Goal: Information Seeking & Learning: Learn about a topic

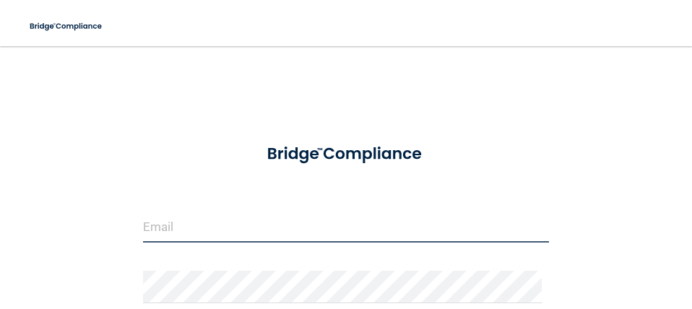
click at [251, 225] on input "email" at bounding box center [346, 226] width 406 height 33
type input "[EMAIL_ADDRESS][PERSON_NAME][DOMAIN_NAME]"
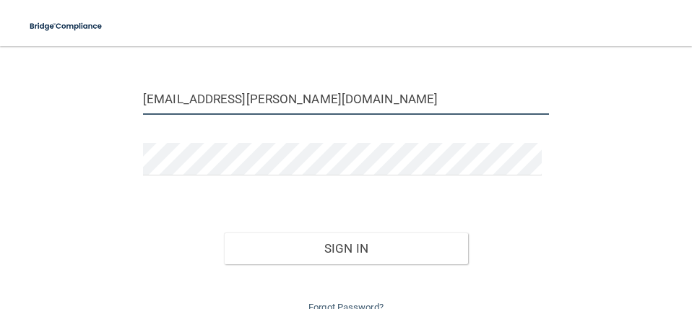
scroll to position [145, 0]
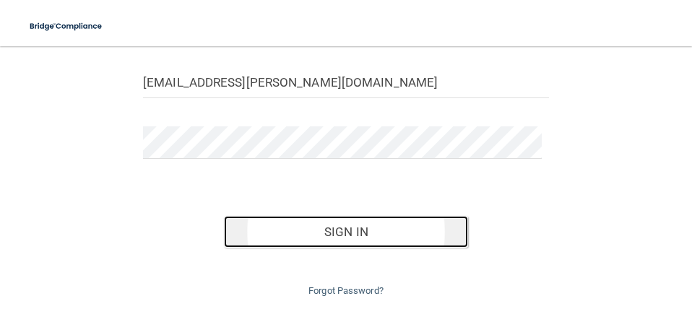
click at [351, 231] on button "Sign In" at bounding box center [346, 232] width 244 height 32
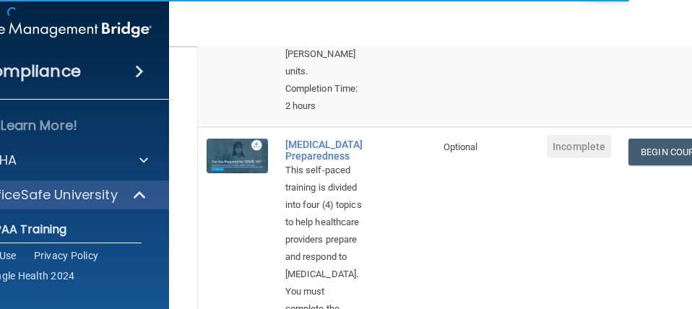
scroll to position [1069, 0]
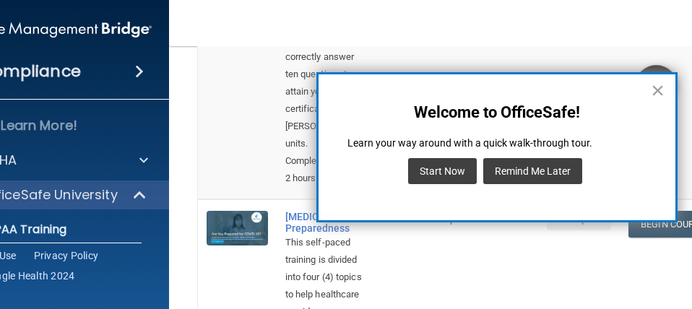
click at [529, 178] on button "Remind Me Later" at bounding box center [532, 171] width 99 height 26
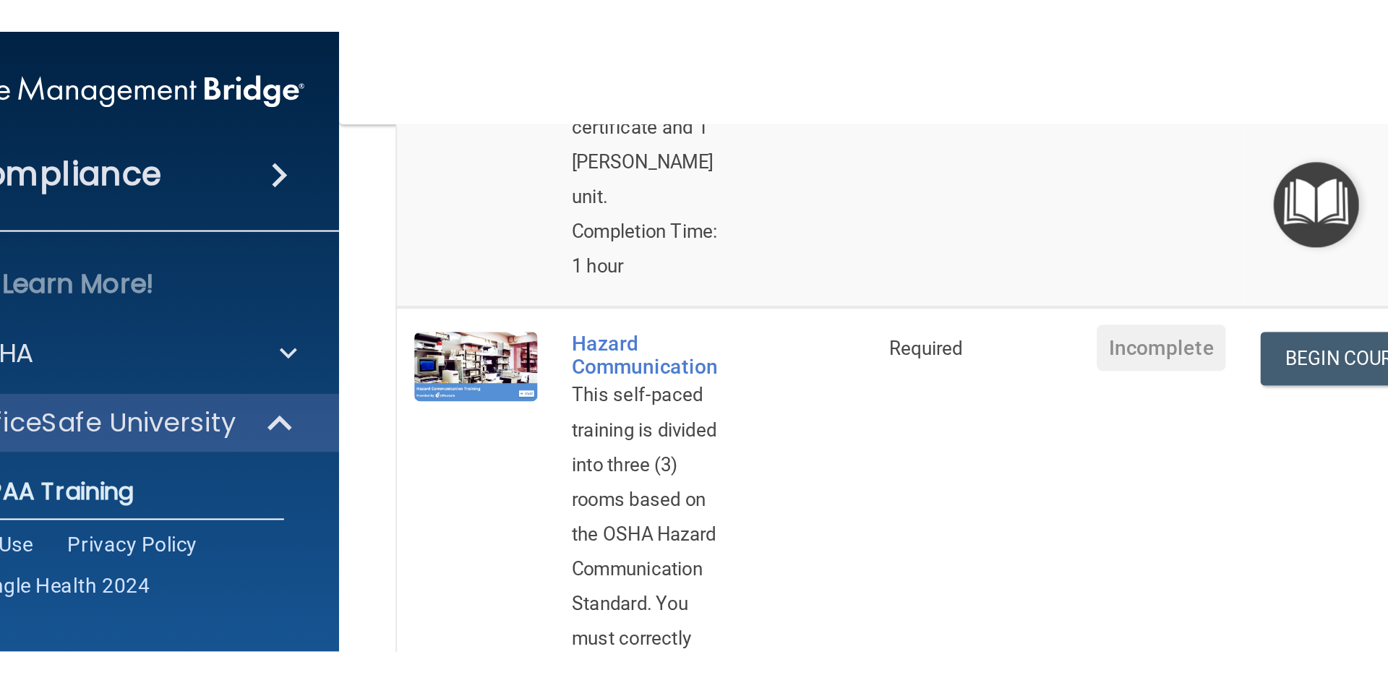
scroll to position [506, 0]
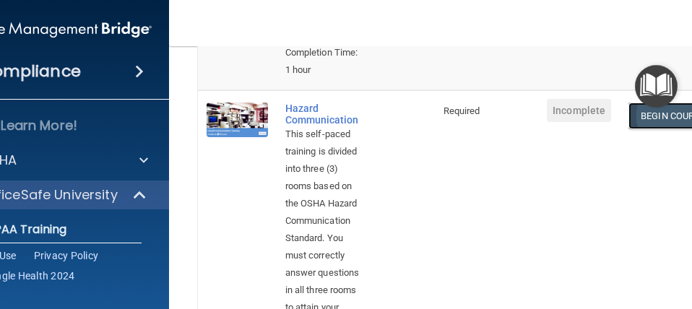
click at [642, 111] on link "Begin Course" at bounding box center [673, 116] width 88 height 27
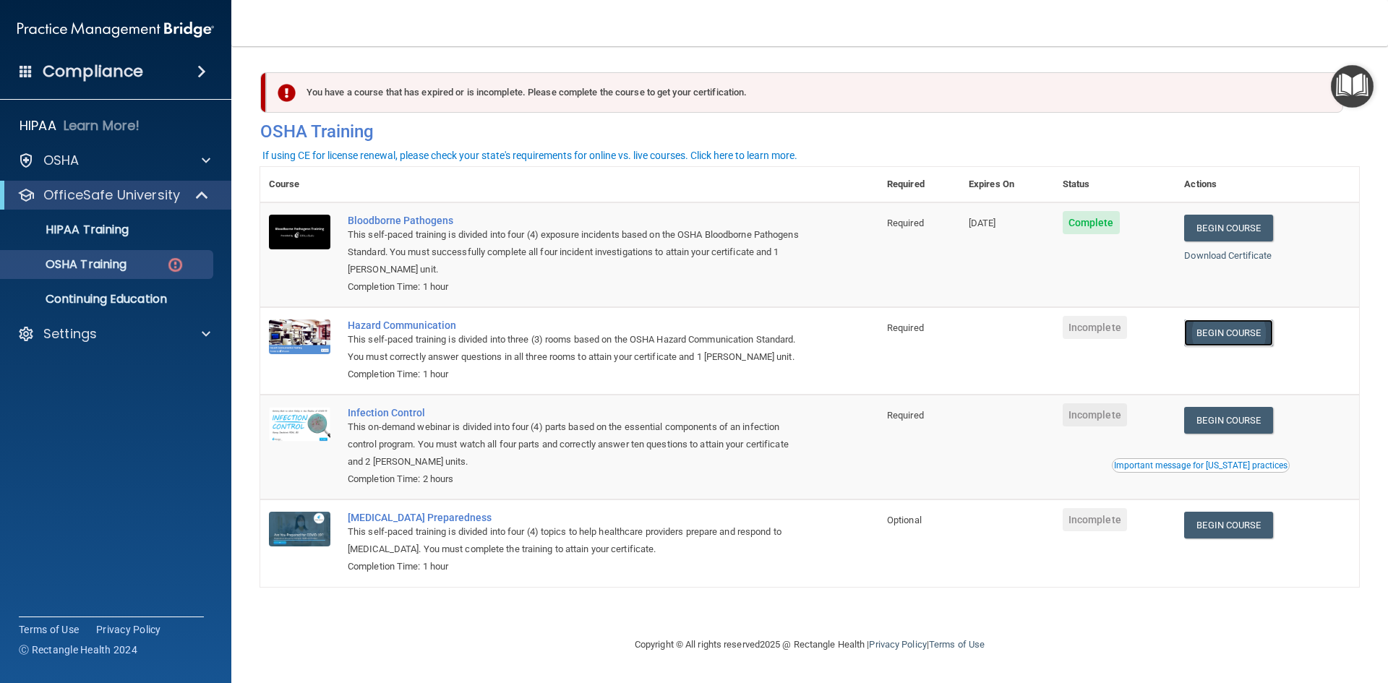
scroll to position [0, 0]
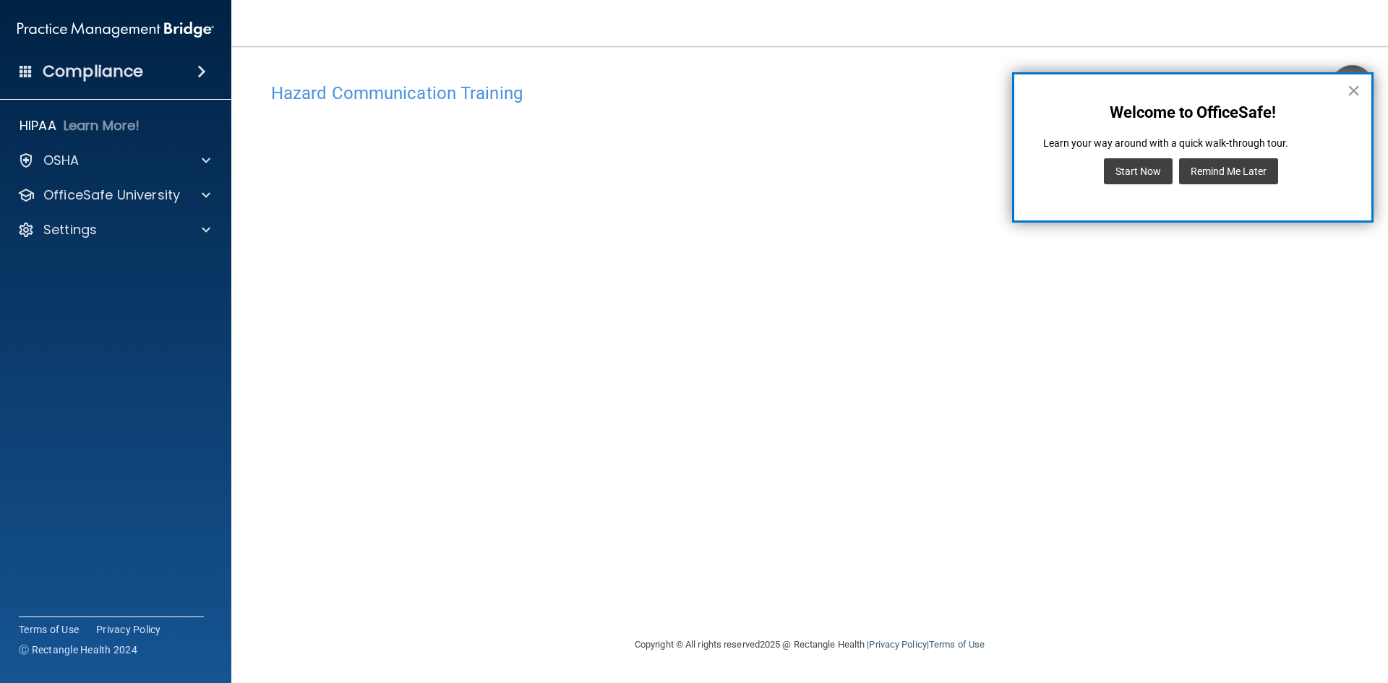
click at [692, 96] on button "×" at bounding box center [1353, 90] width 14 height 23
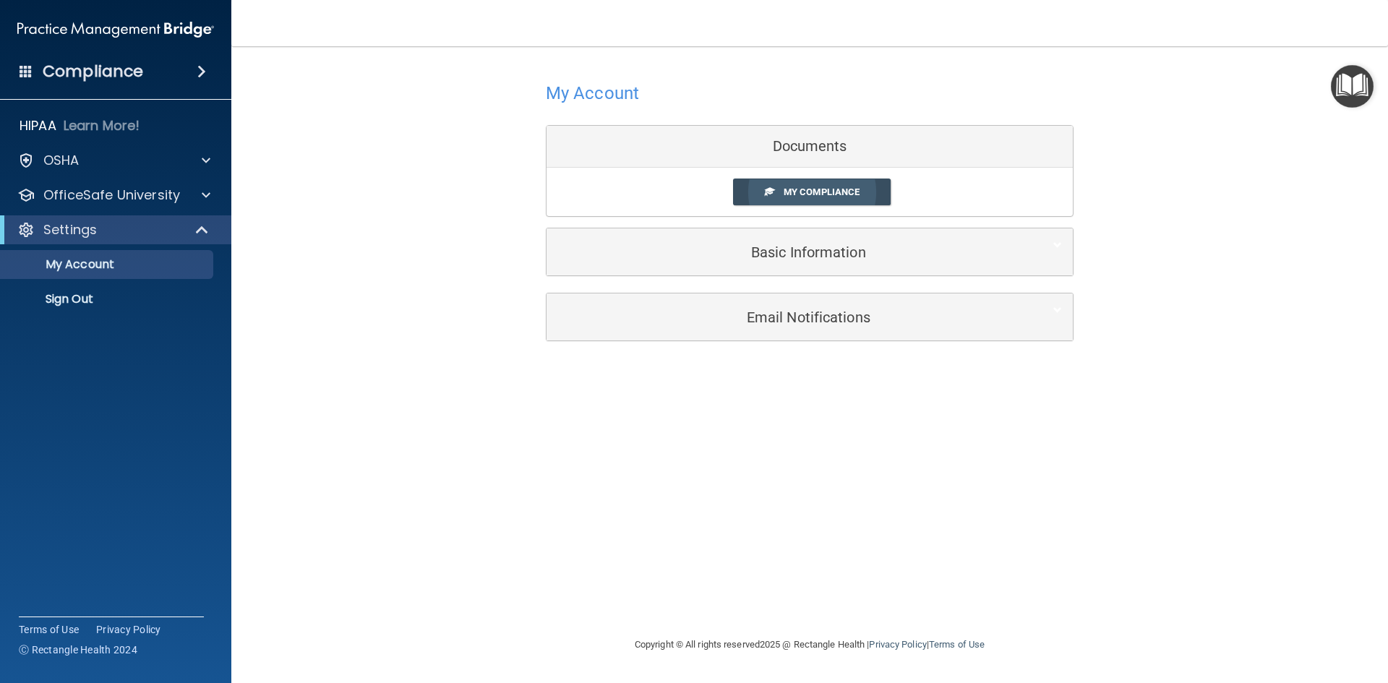
click at [692, 195] on span "My Compliance" at bounding box center [821, 191] width 76 height 11
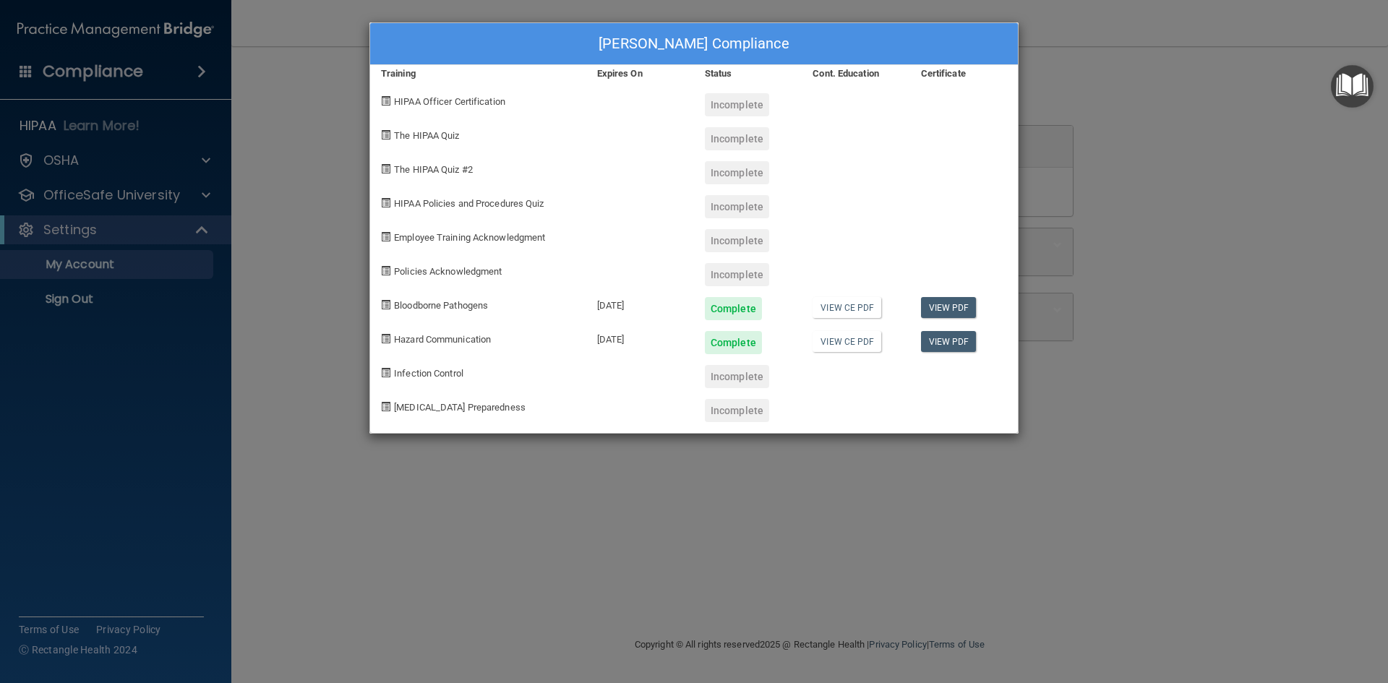
click at [335, 203] on div "Sydnee Majoros's Compliance Training Expires On Status Cont. Education Certific…" at bounding box center [694, 341] width 1388 height 683
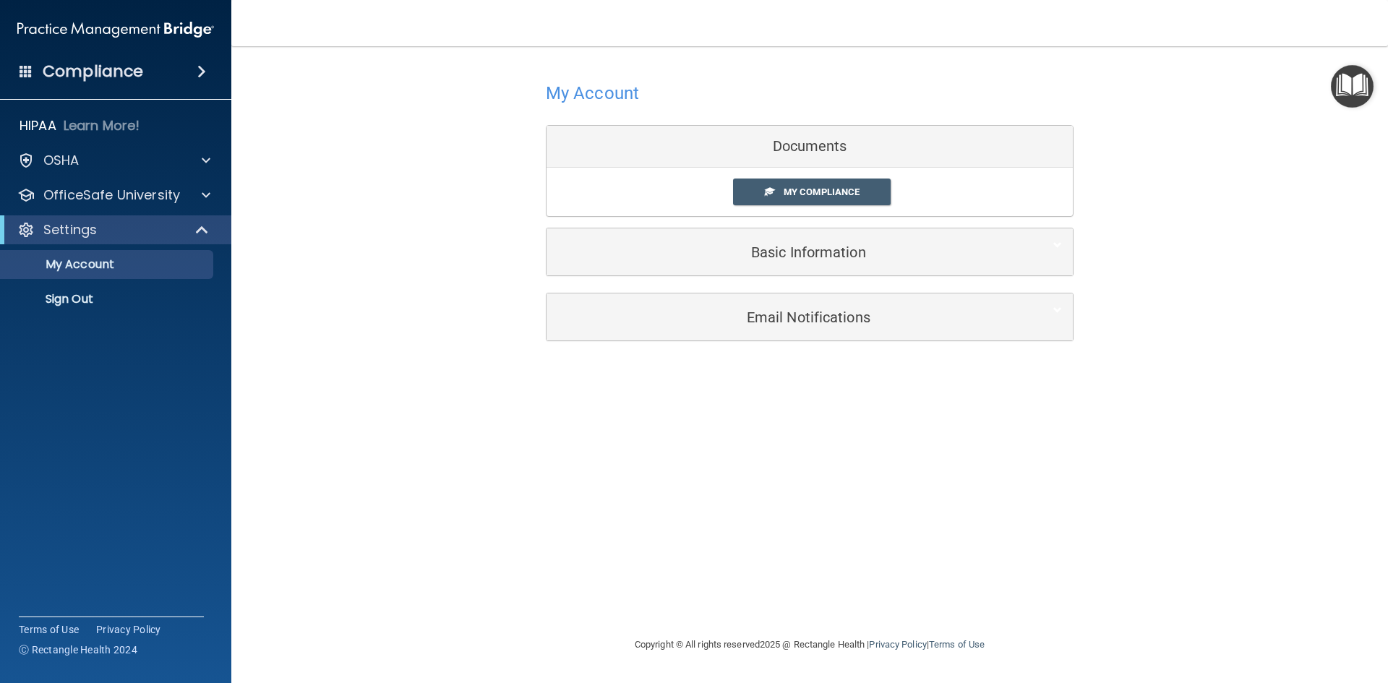
click at [149, 72] on div "Compliance" at bounding box center [115, 72] width 231 height 32
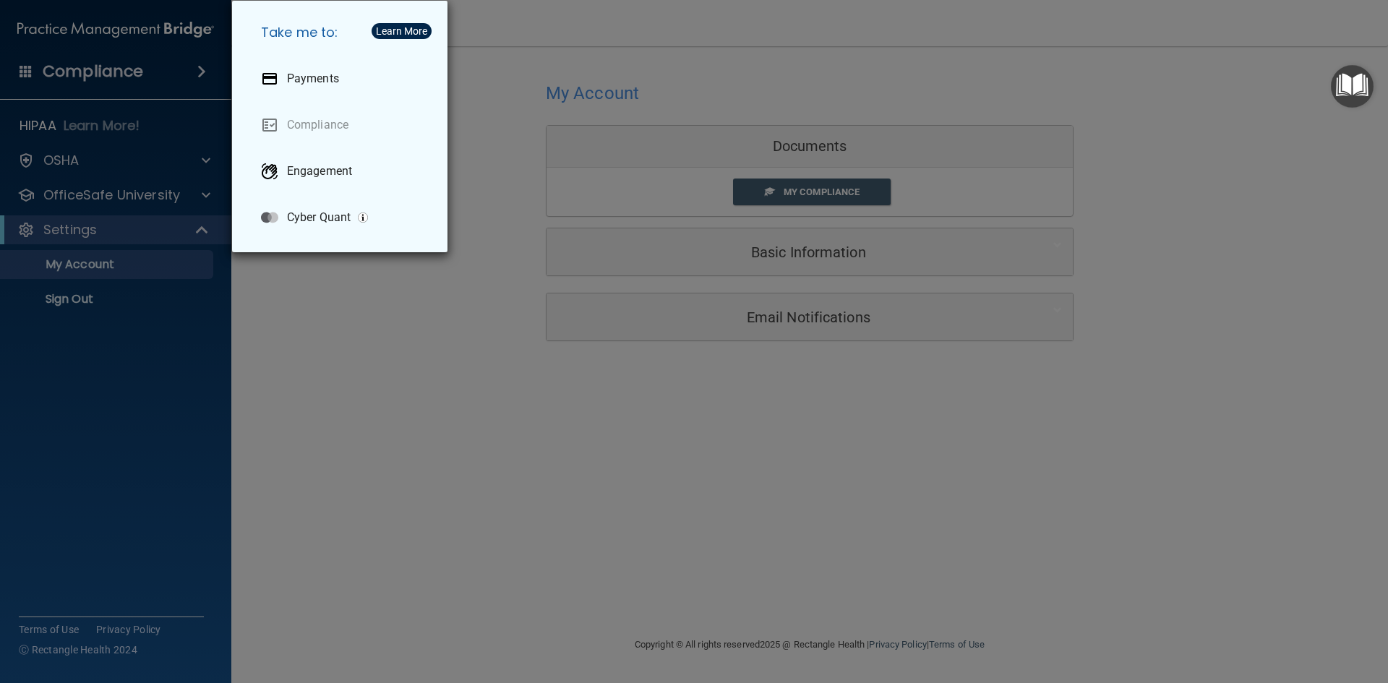
click at [150, 107] on div "Take me to: Payments Compliance Engagement Cyber Quant" at bounding box center [694, 341] width 1388 height 683
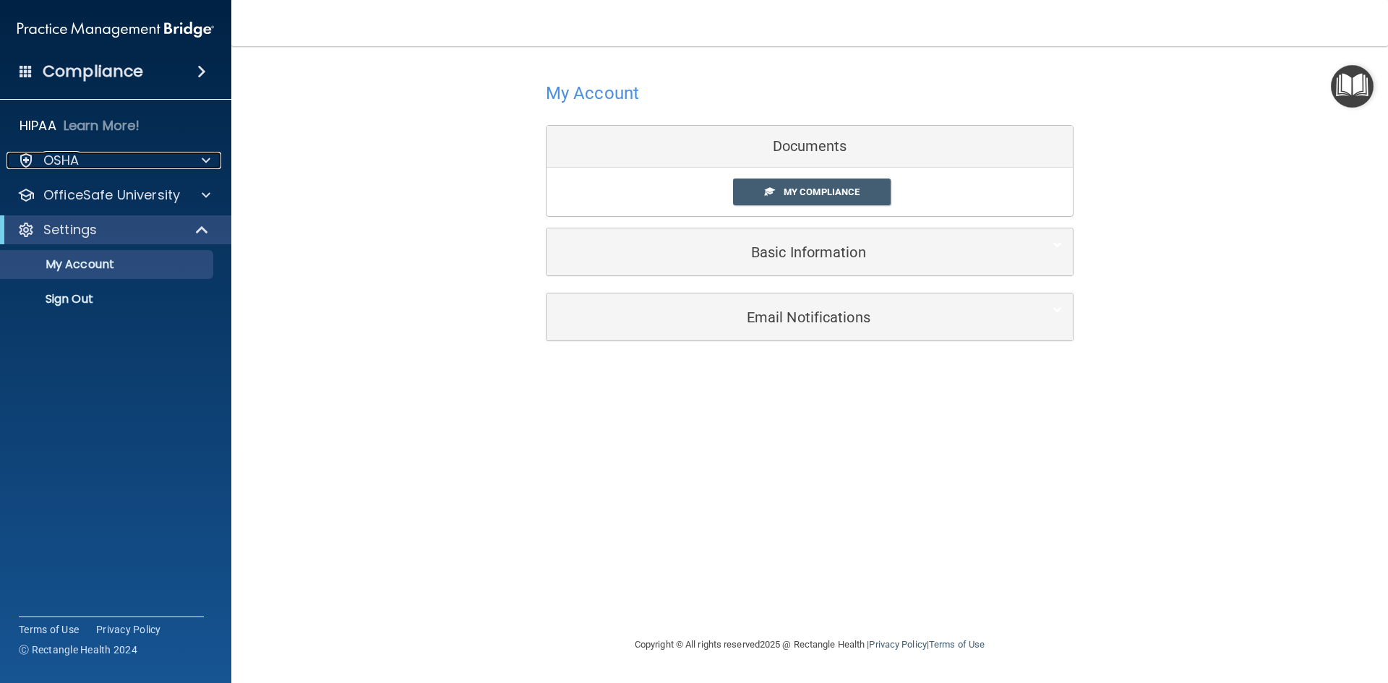
click at [115, 159] on div "OSHA" at bounding box center [96, 160] width 179 height 17
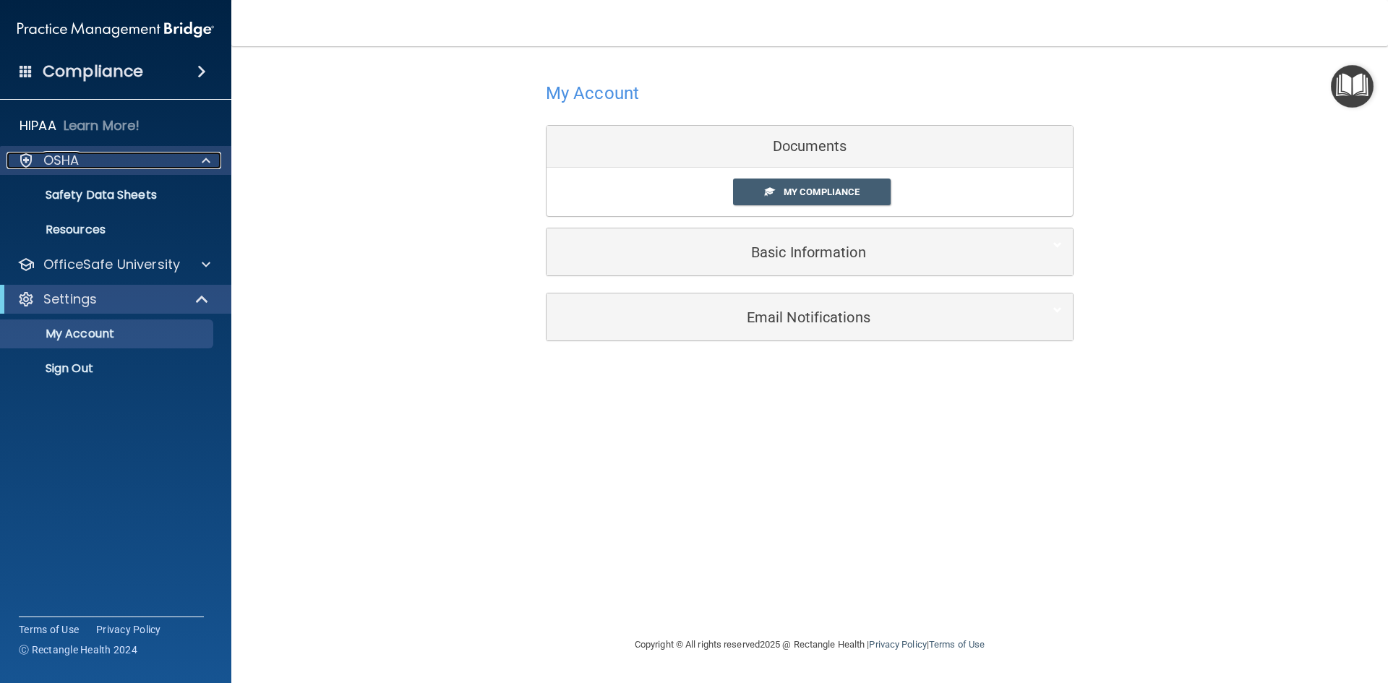
click at [141, 160] on div "OSHA" at bounding box center [96, 160] width 179 height 17
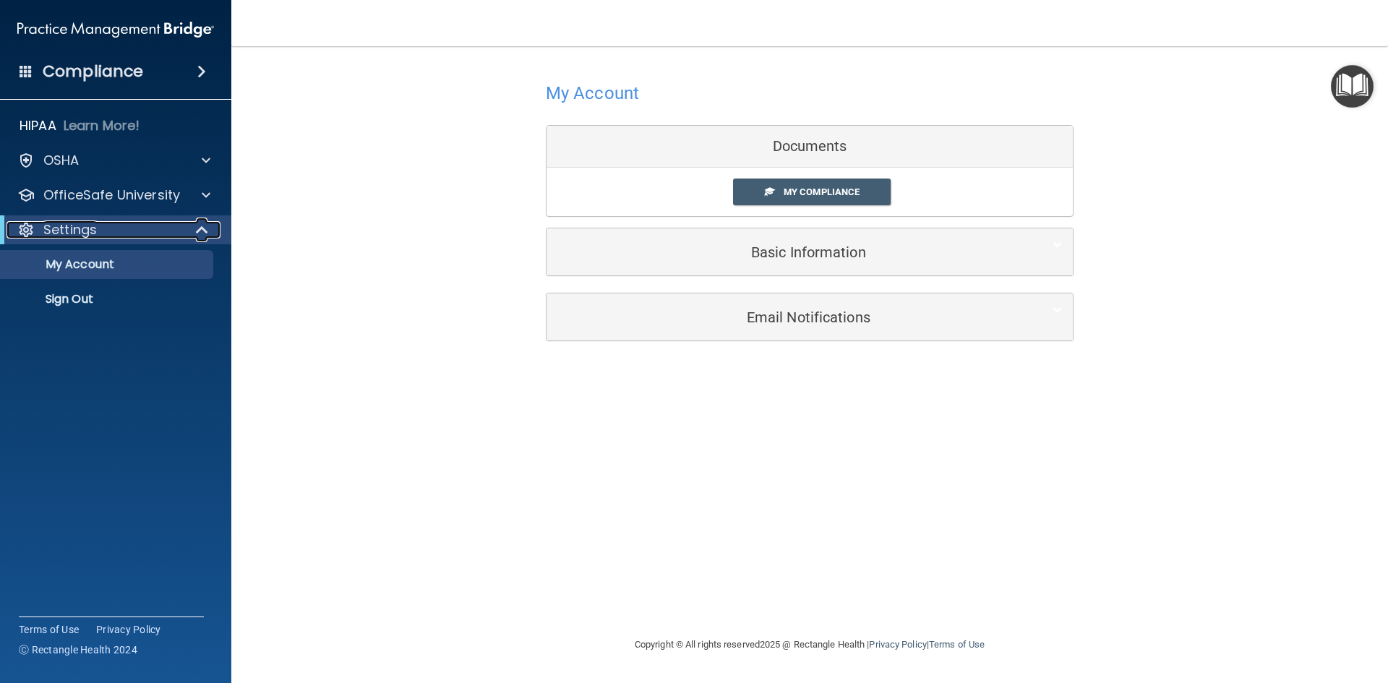
click at [204, 226] on span at bounding box center [203, 229] width 12 height 17
click at [79, 76] on h4 "Compliance" at bounding box center [93, 71] width 100 height 20
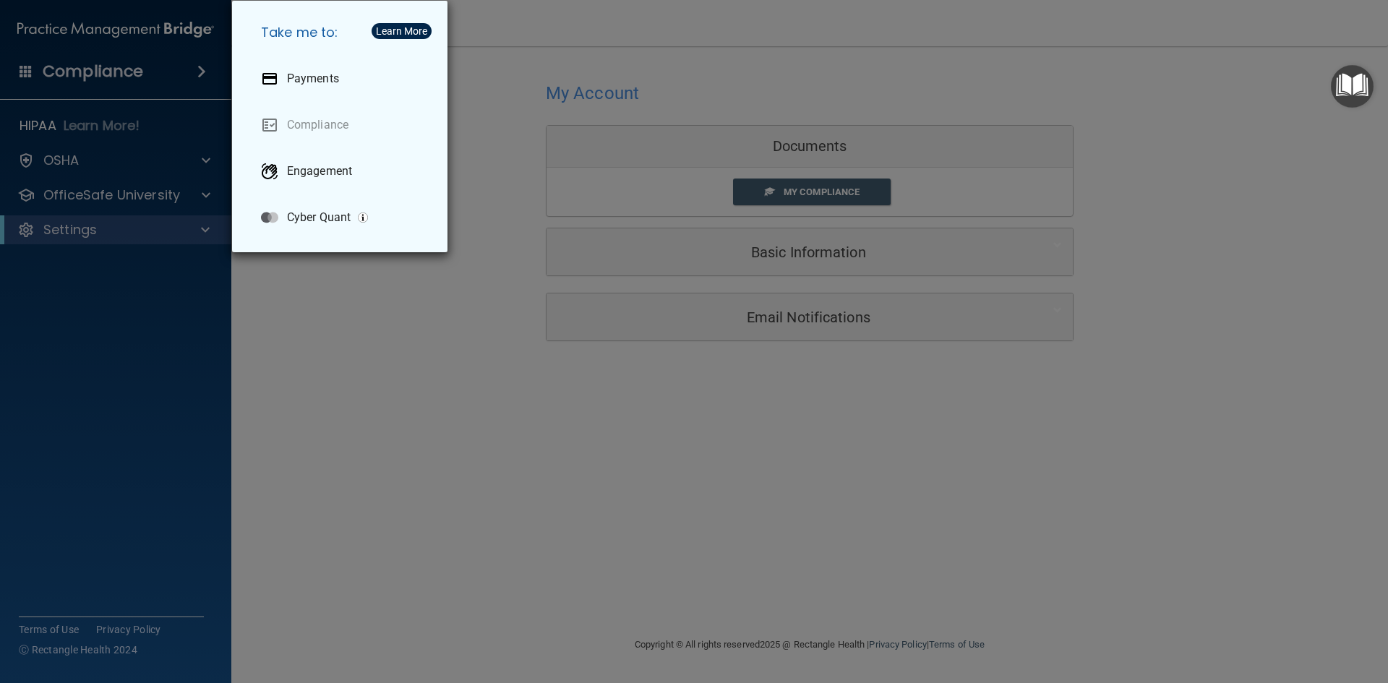
click at [76, 158] on div "Take me to: Payments Compliance Engagement Cyber Quant" at bounding box center [694, 341] width 1388 height 683
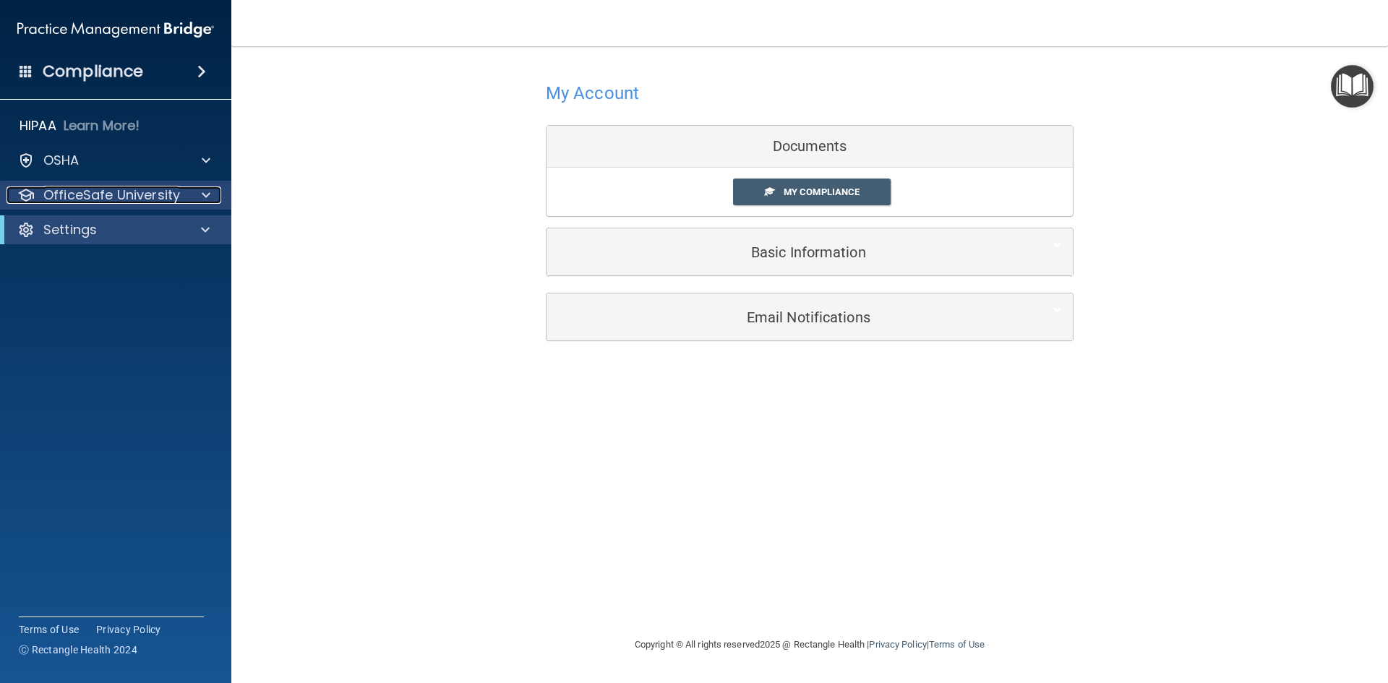
click at [116, 201] on p "OfficeSafe University" at bounding box center [111, 194] width 137 height 17
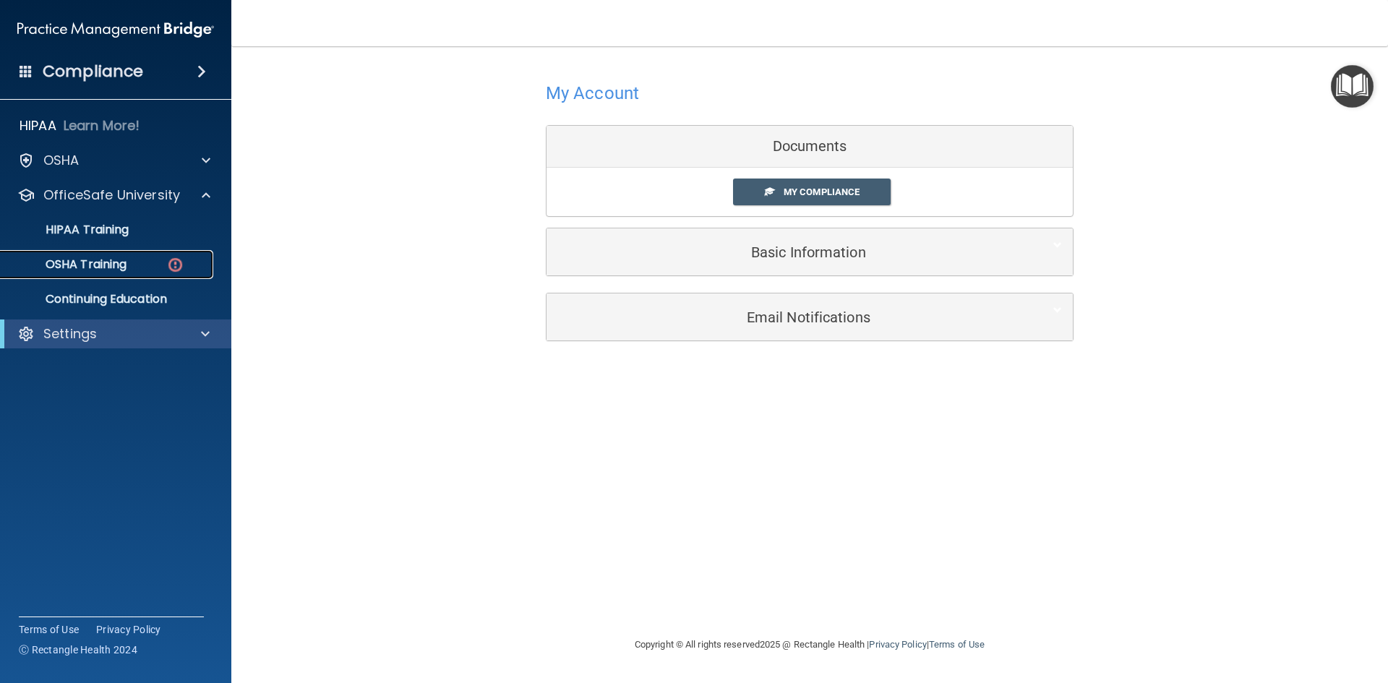
click at [143, 271] on div "OSHA Training" at bounding box center [107, 264] width 197 height 14
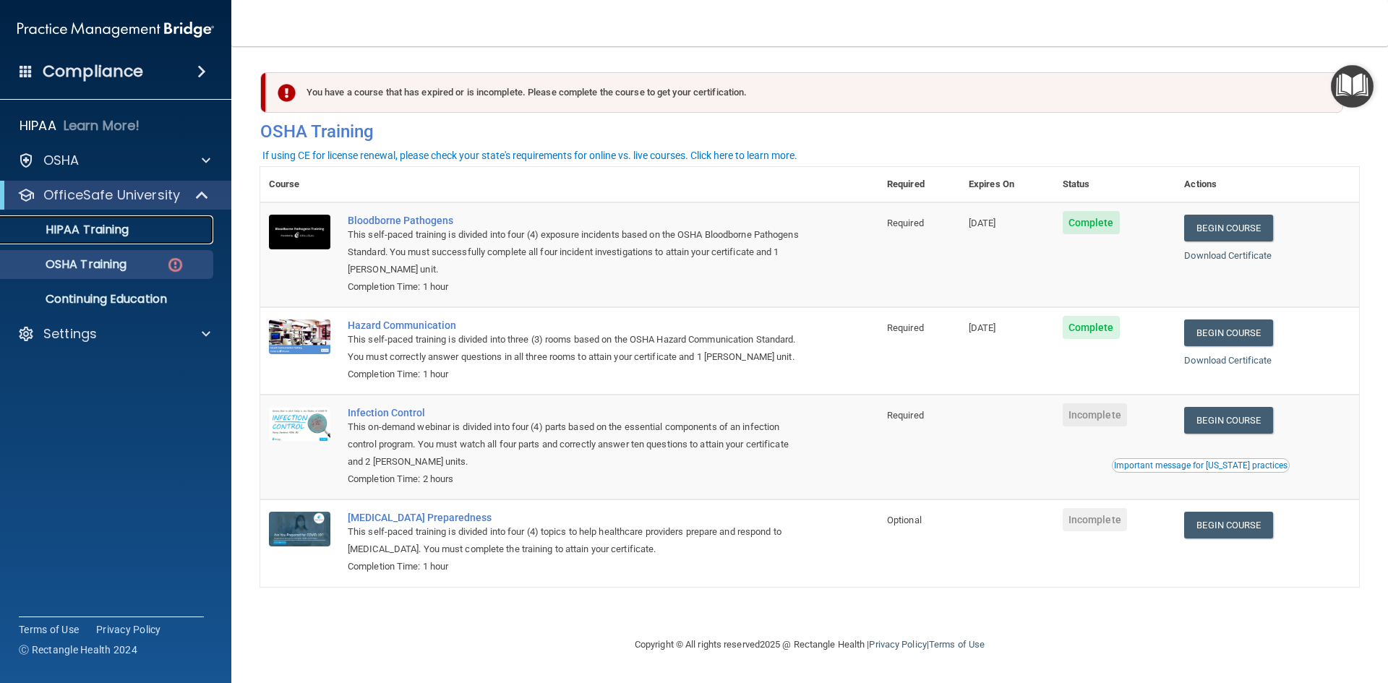
click at [106, 231] on p "HIPAA Training" at bounding box center [68, 230] width 119 height 14
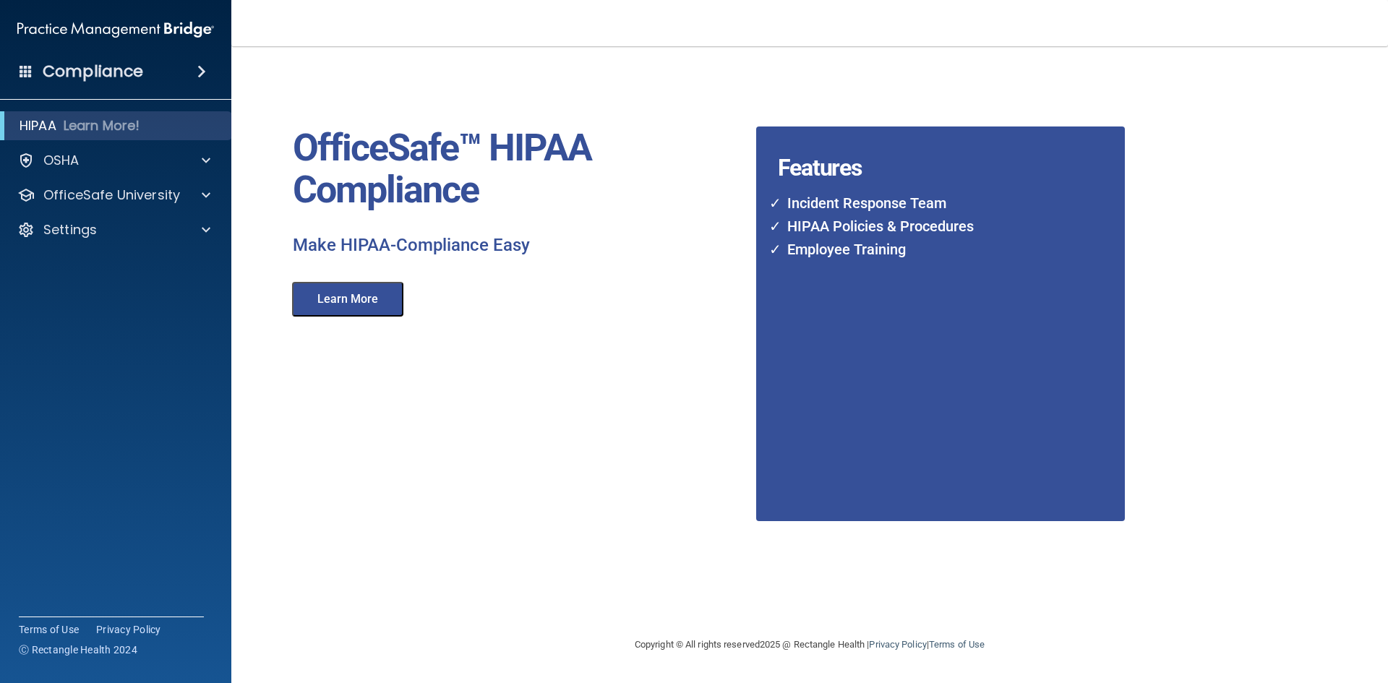
click at [124, 175] on div "HIPAA Learn More! OSHA Documents Safety Data Sheets Self-Assessment Injury and …" at bounding box center [116, 181] width 232 height 150
click at [130, 163] on div "OSHA" at bounding box center [96, 160] width 179 height 17
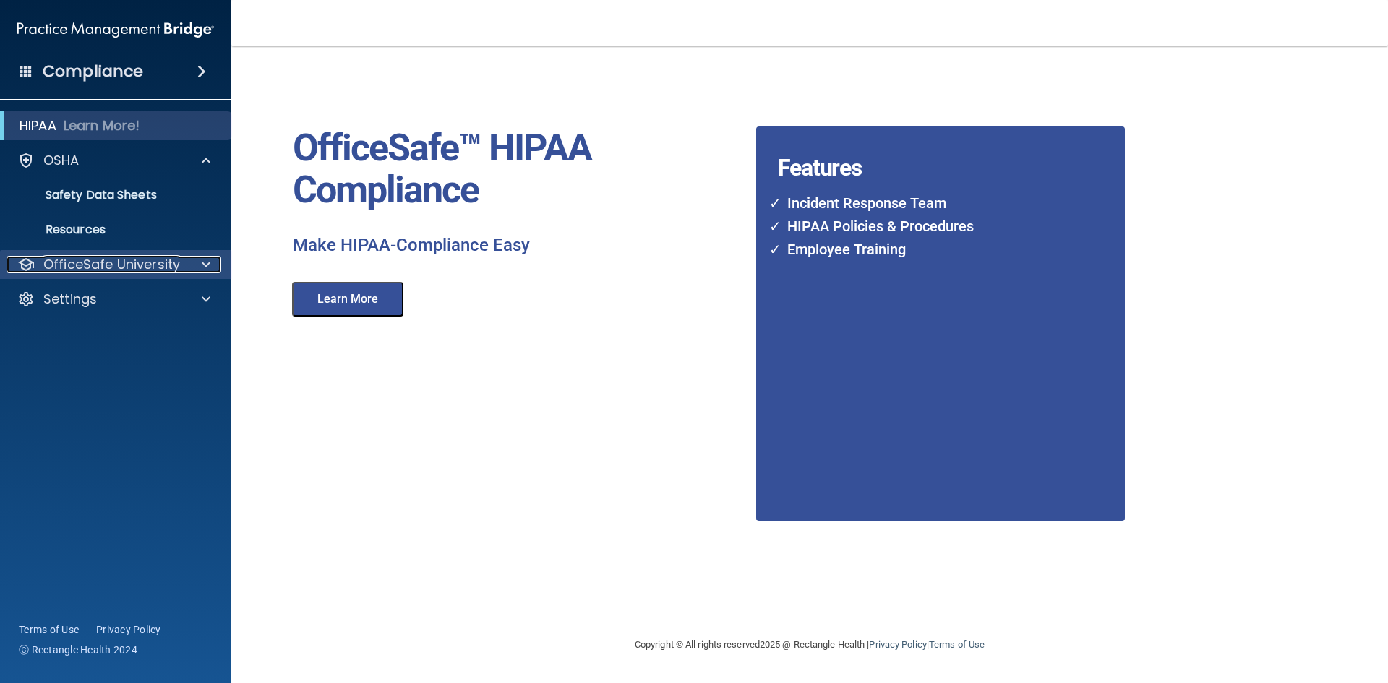
click at [138, 259] on p "OfficeSafe University" at bounding box center [111, 264] width 137 height 17
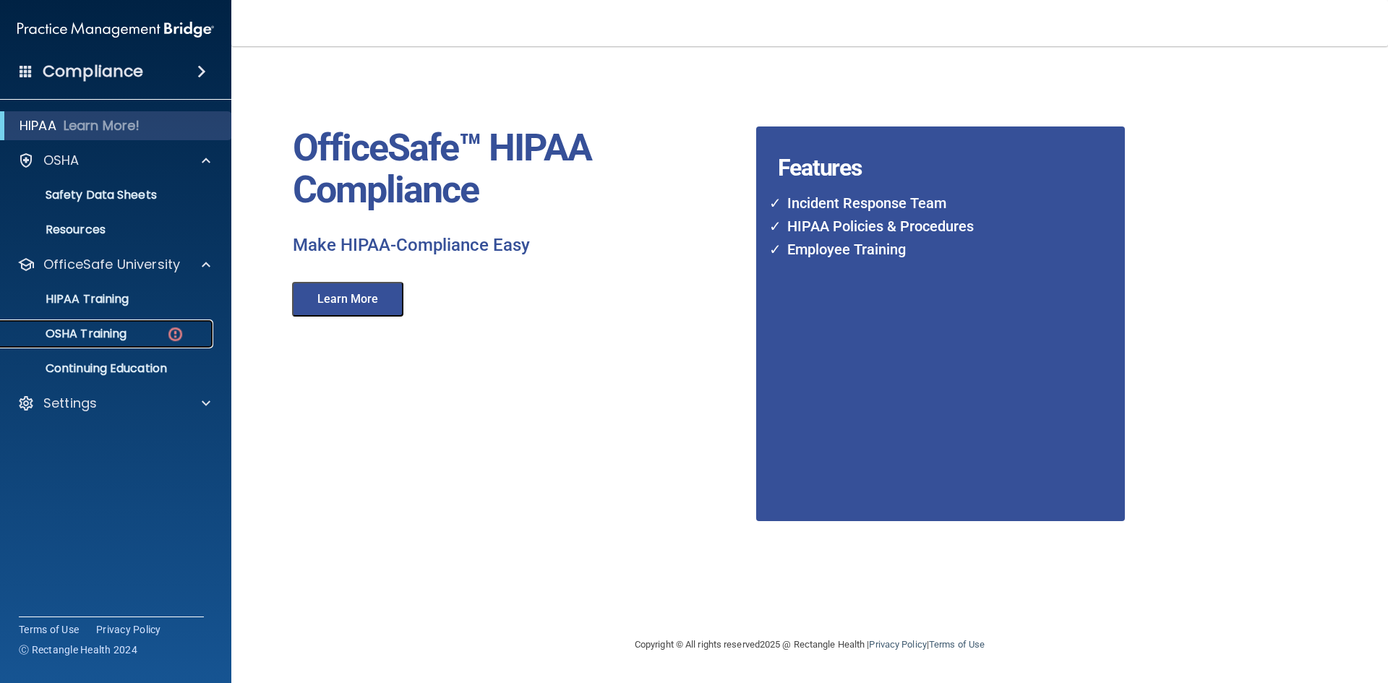
click at [114, 309] on p "OSHA Training" at bounding box center [67, 334] width 117 height 14
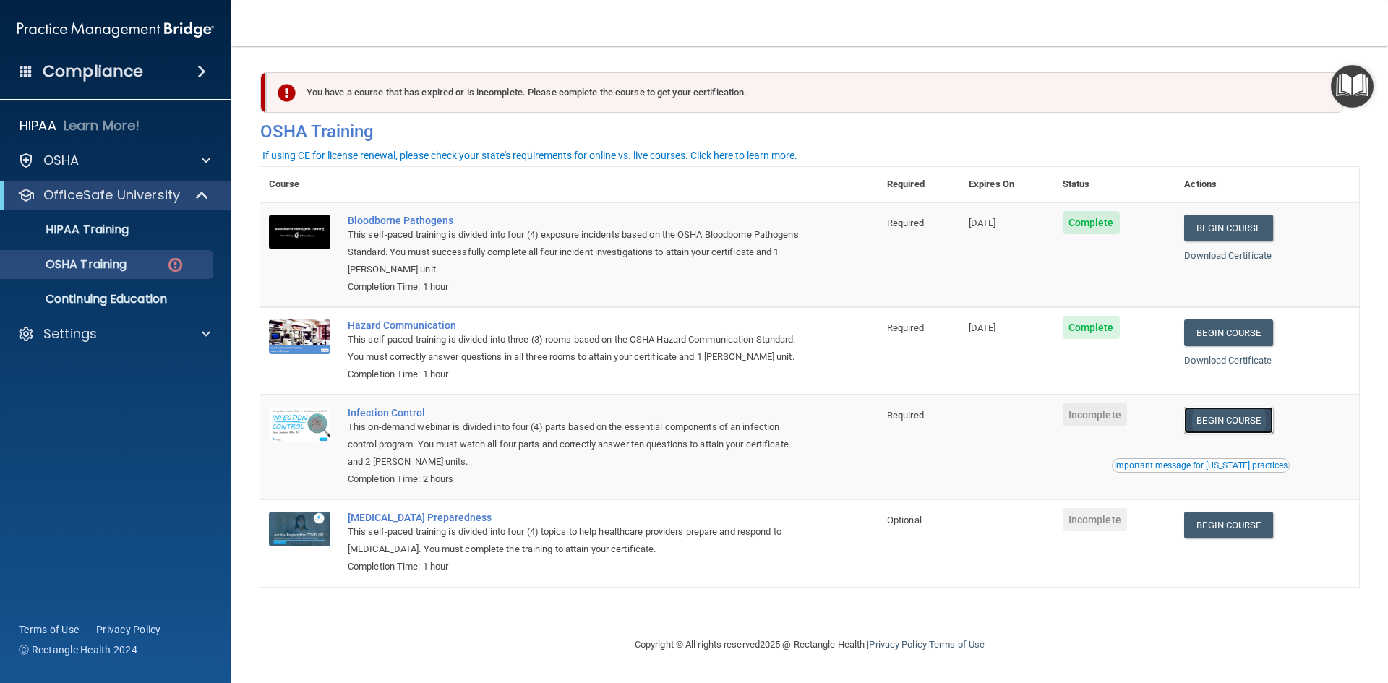
click at [692, 309] on link "Begin Course" at bounding box center [1228, 420] width 88 height 27
